Goal: Transaction & Acquisition: Purchase product/service

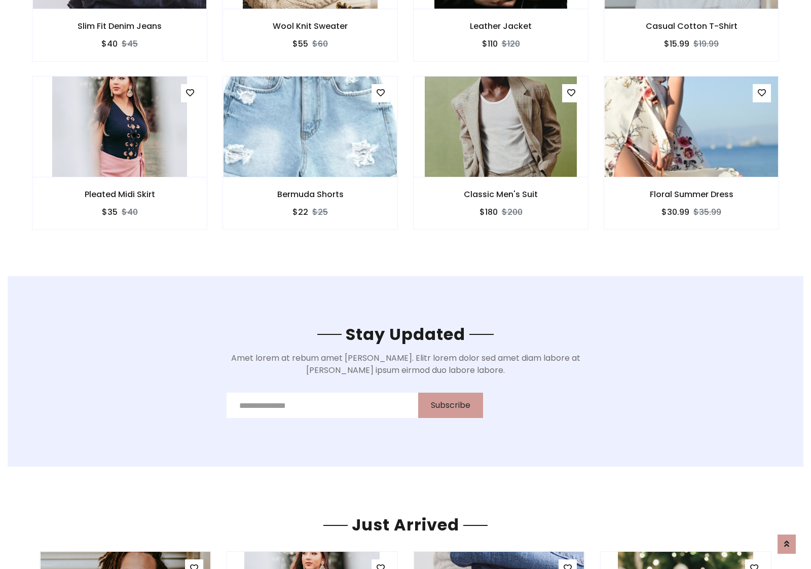
scroll to position [1527, 0]
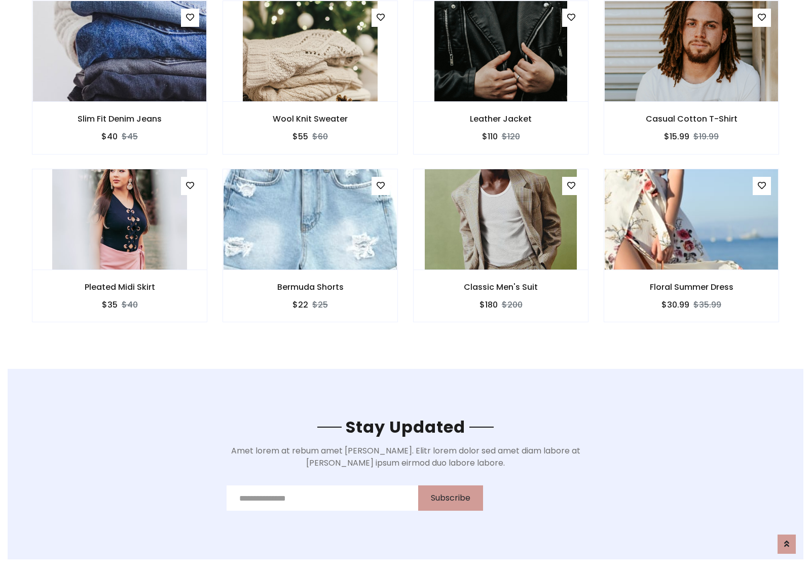
click at [405, 172] on div "Classic Men's Suit $180 $200" at bounding box center [500, 253] width 191 height 168
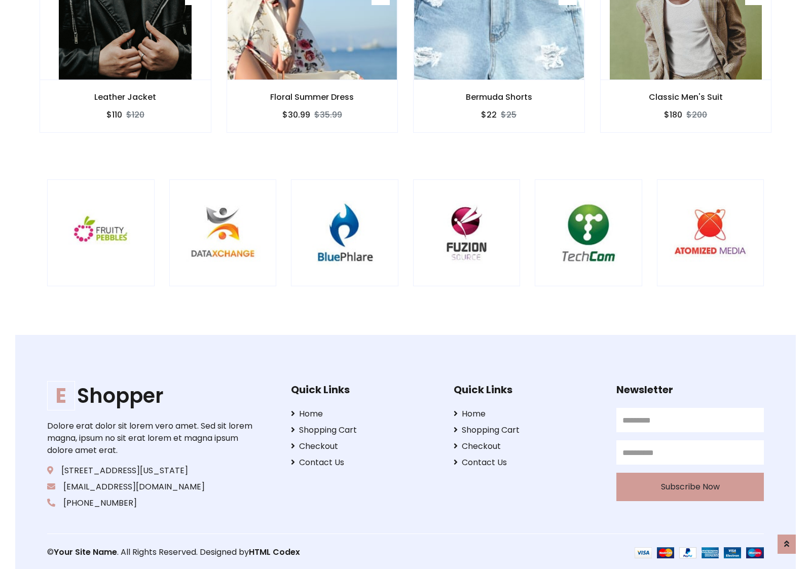
scroll to position [1930, 0]
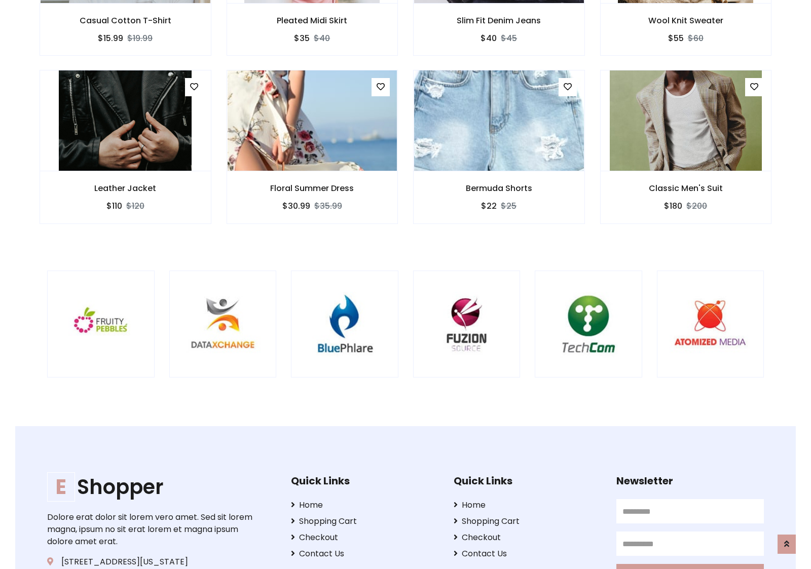
click at [405, 284] on div at bounding box center [535, 324] width 2438 height 107
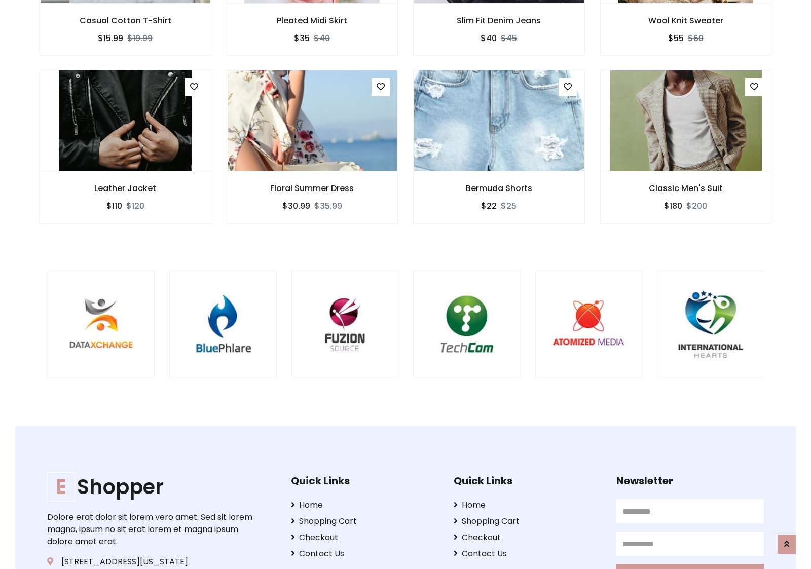
click at [405, 284] on div at bounding box center [413, 324] width 2438 height 107
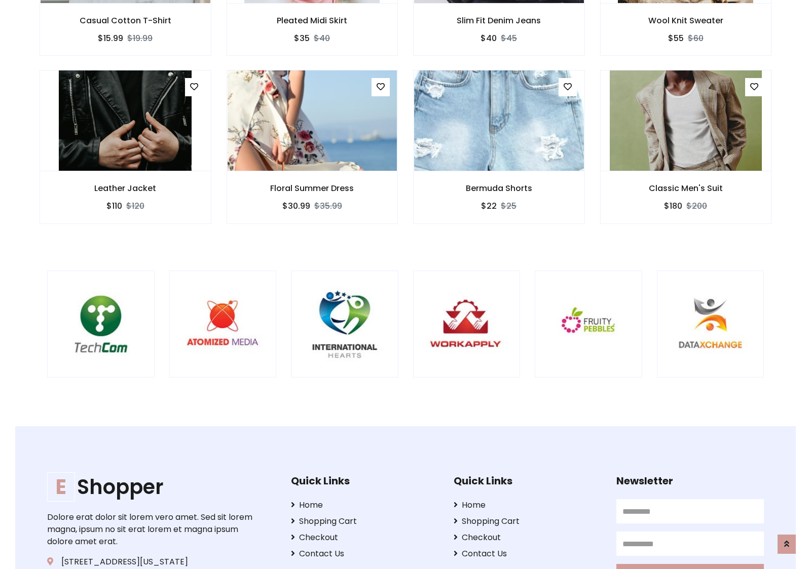
click at [405, 284] on div at bounding box center [47, 324] width 2438 height 107
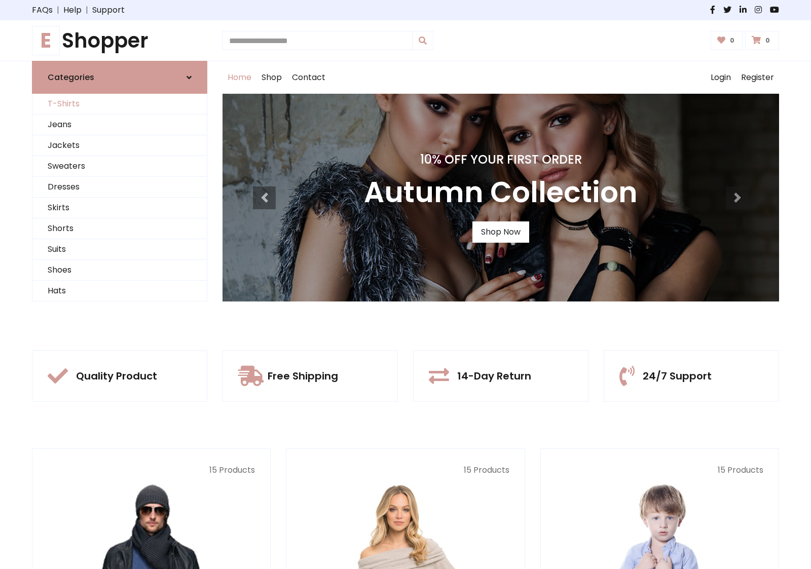
click at [120, 104] on link "T-Shirts" at bounding box center [119, 104] width 174 height 21
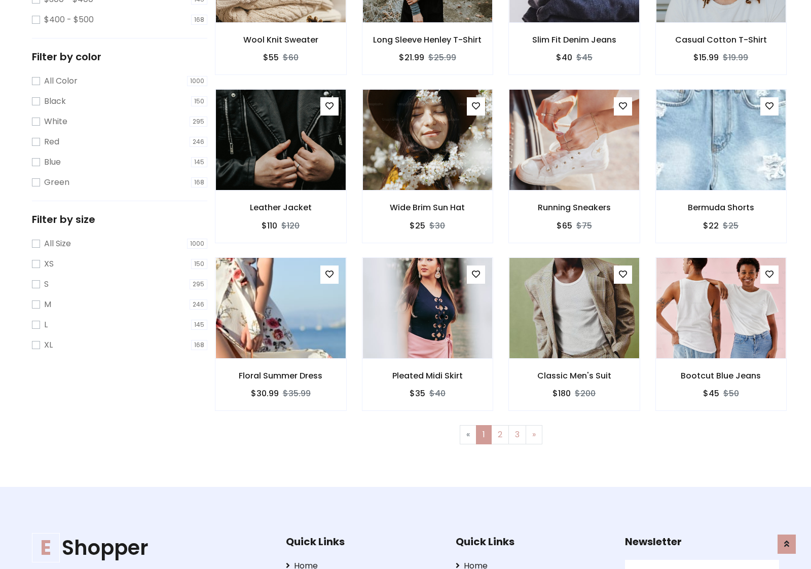
scroll to position [277, 0]
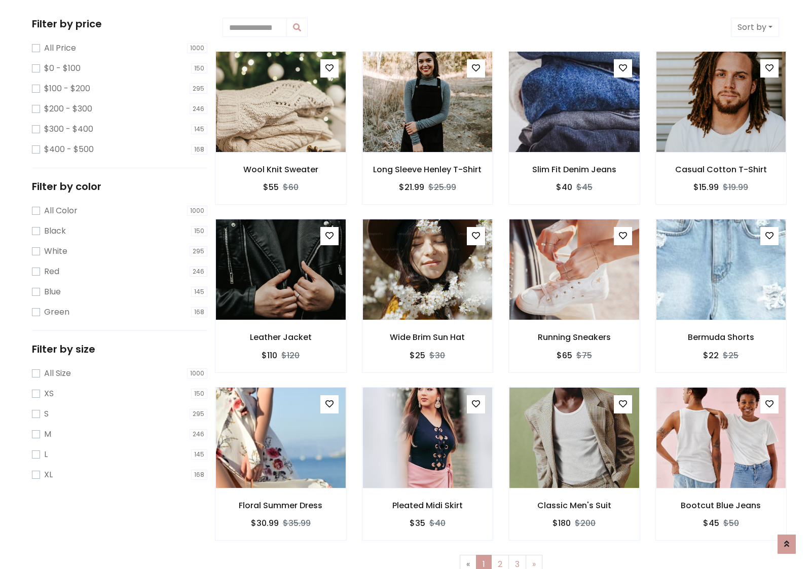
click at [574, 102] on img at bounding box center [574, 101] width 156 height 243
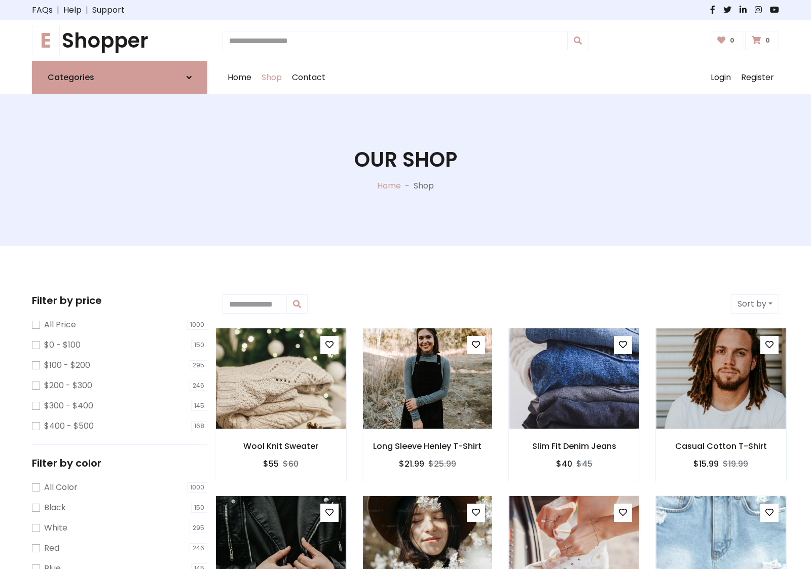
click at [120, 41] on h1 "E Shopper" at bounding box center [119, 40] width 175 height 24
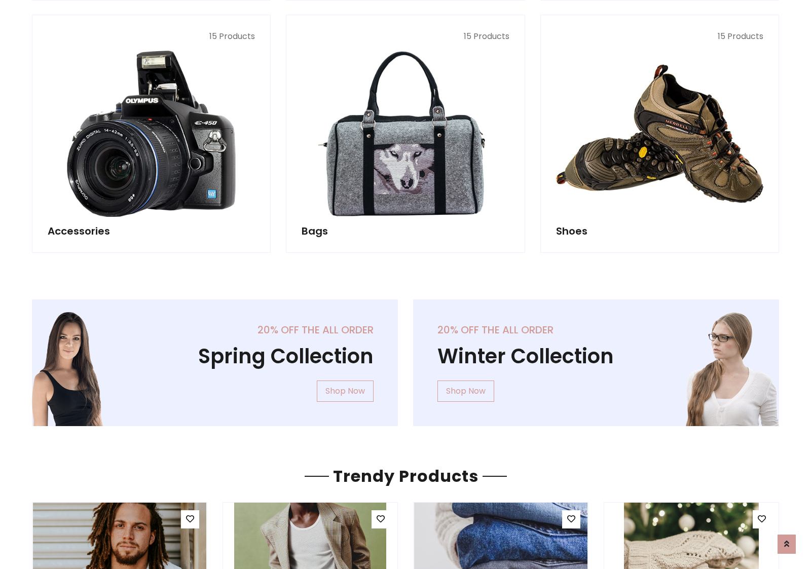
scroll to position [985, 0]
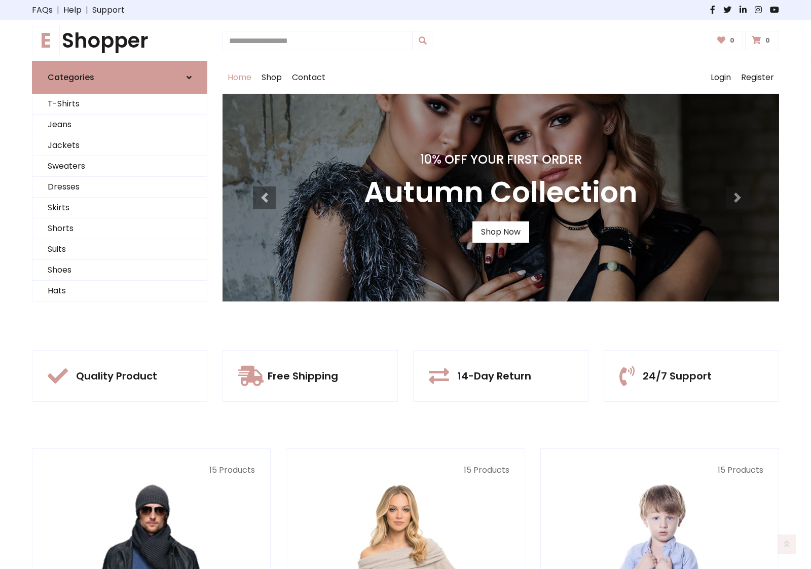
scroll to position [332, 0]
